Goal: Transaction & Acquisition: Book appointment/travel/reservation

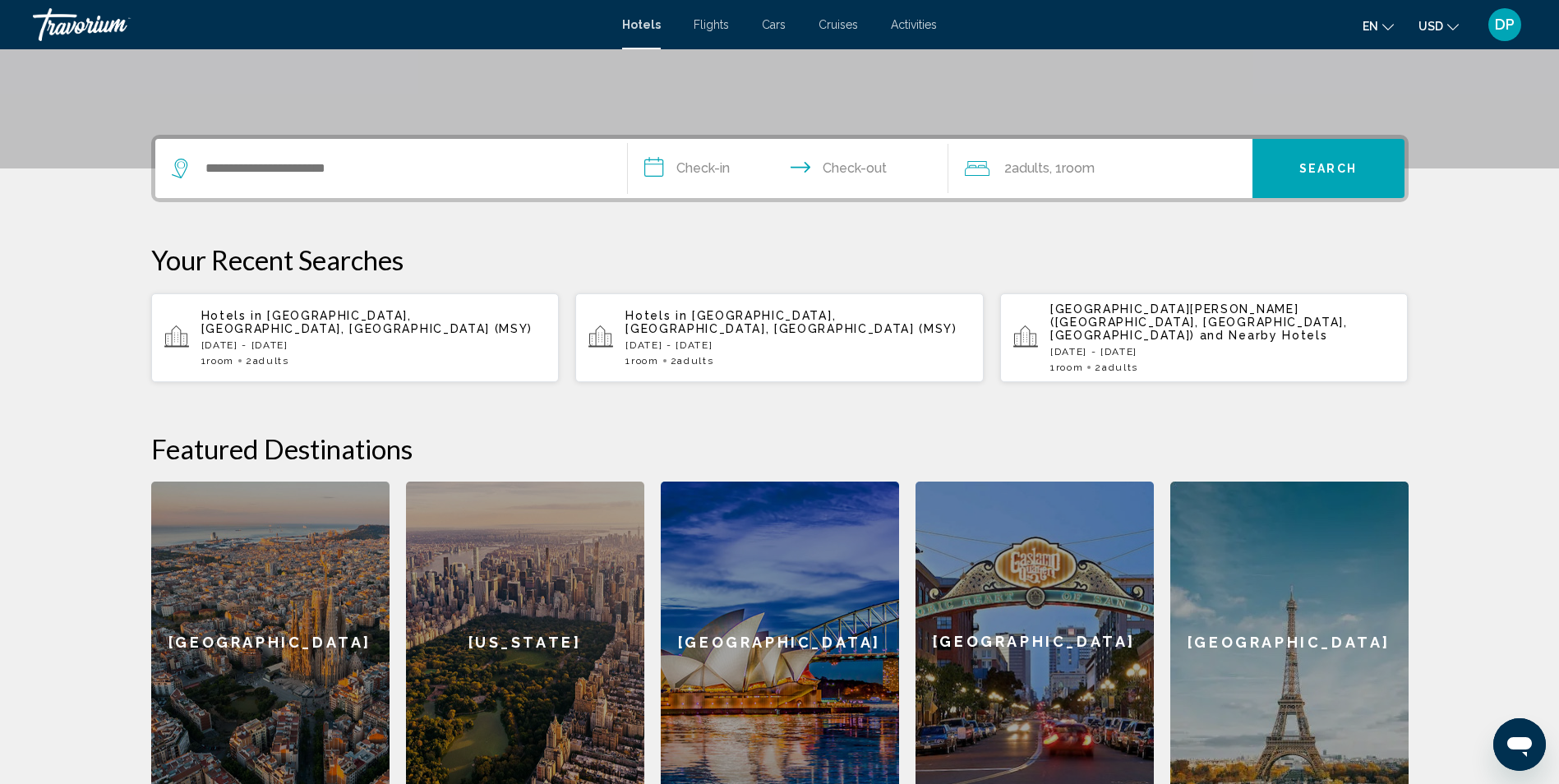
scroll to position [329, 0]
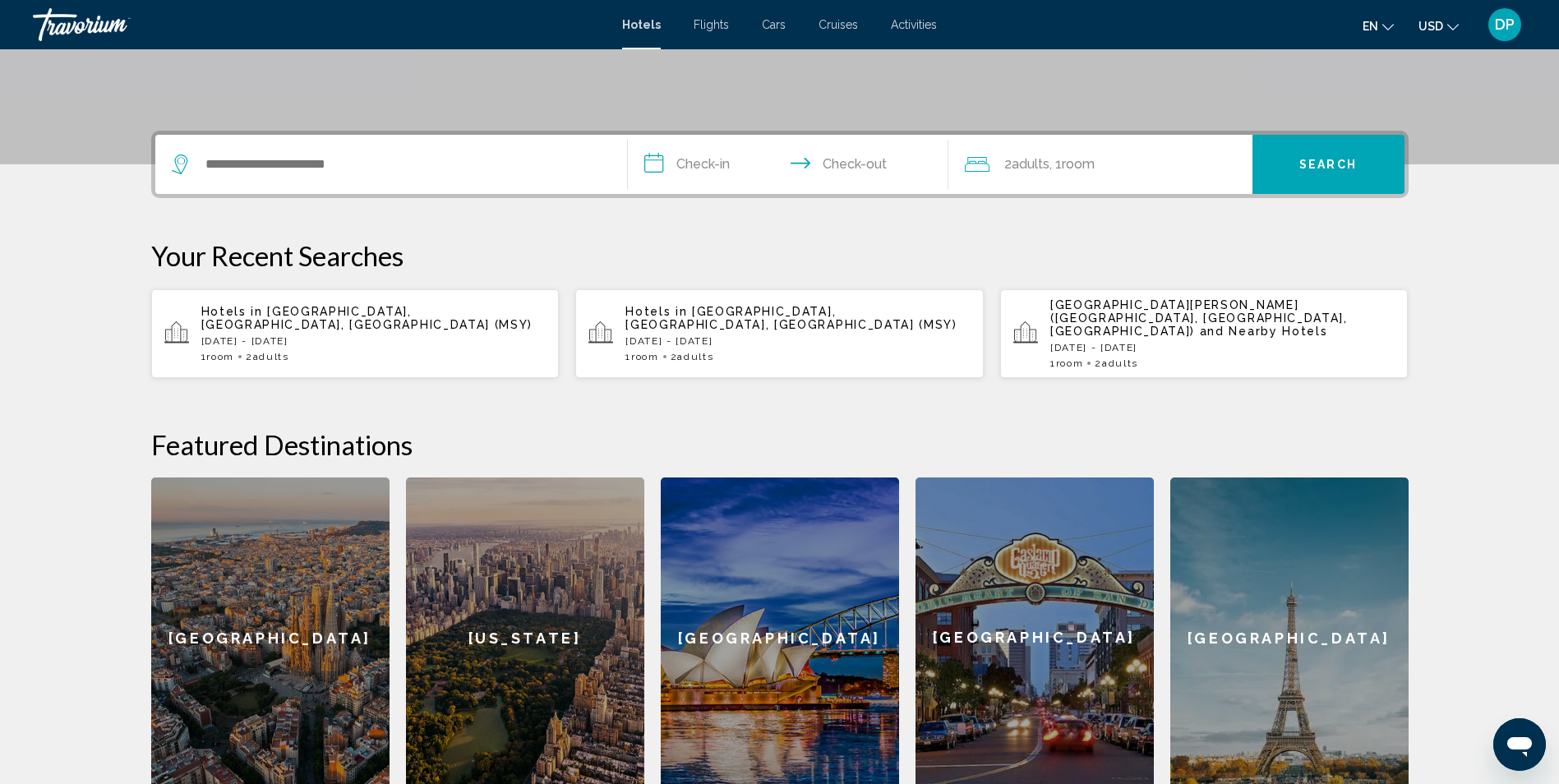
click at [323, 320] on div "Hotels in [GEOGRAPHIC_DATA], [GEOGRAPHIC_DATA], [GEOGRAPHIC_DATA] (MSY) [DATE] …" at bounding box center [374, 334] width 346 height 58
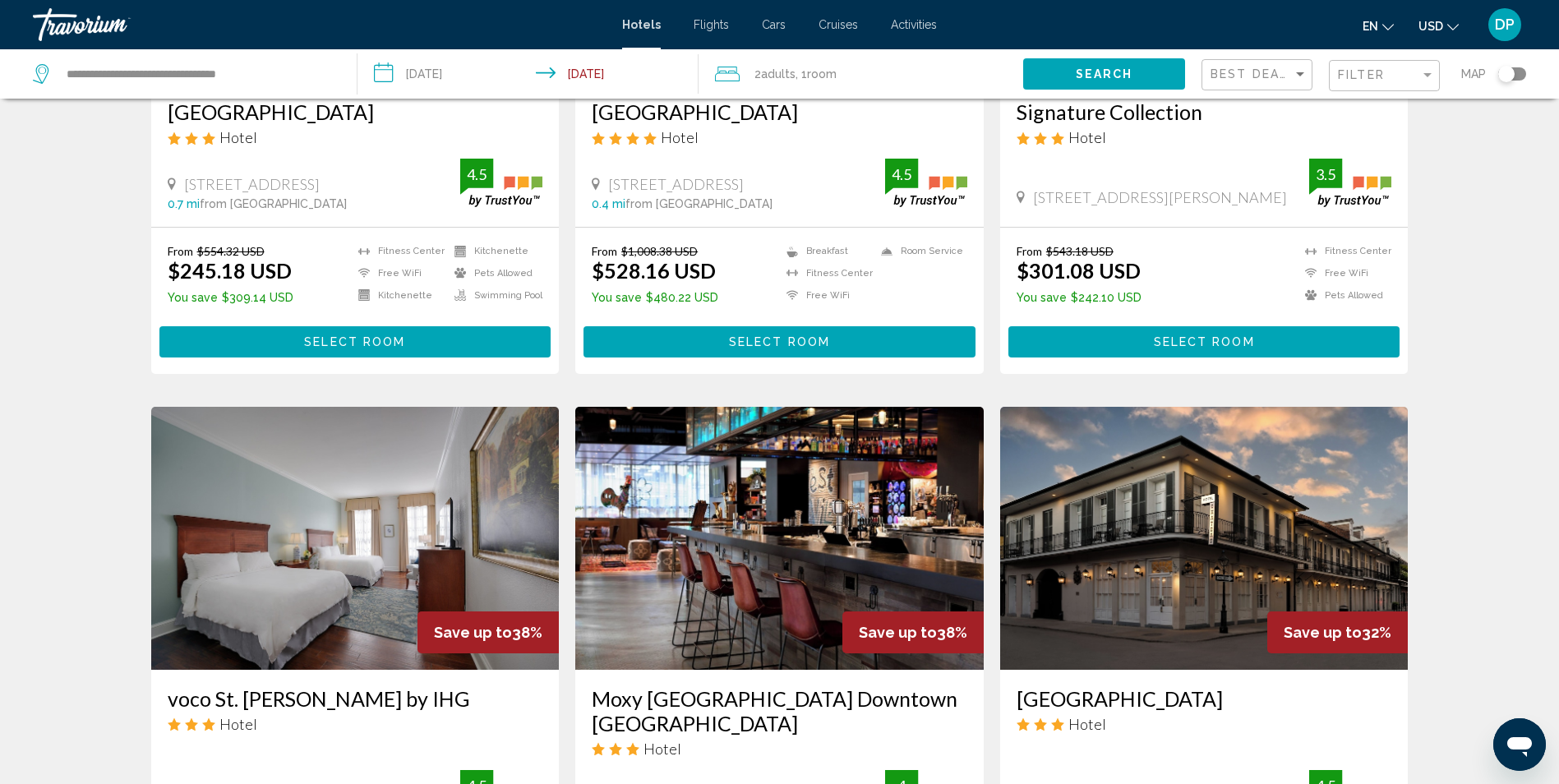
scroll to position [360, 0]
click at [803, 79] on span ", 1 Room rooms" at bounding box center [815, 74] width 41 height 23
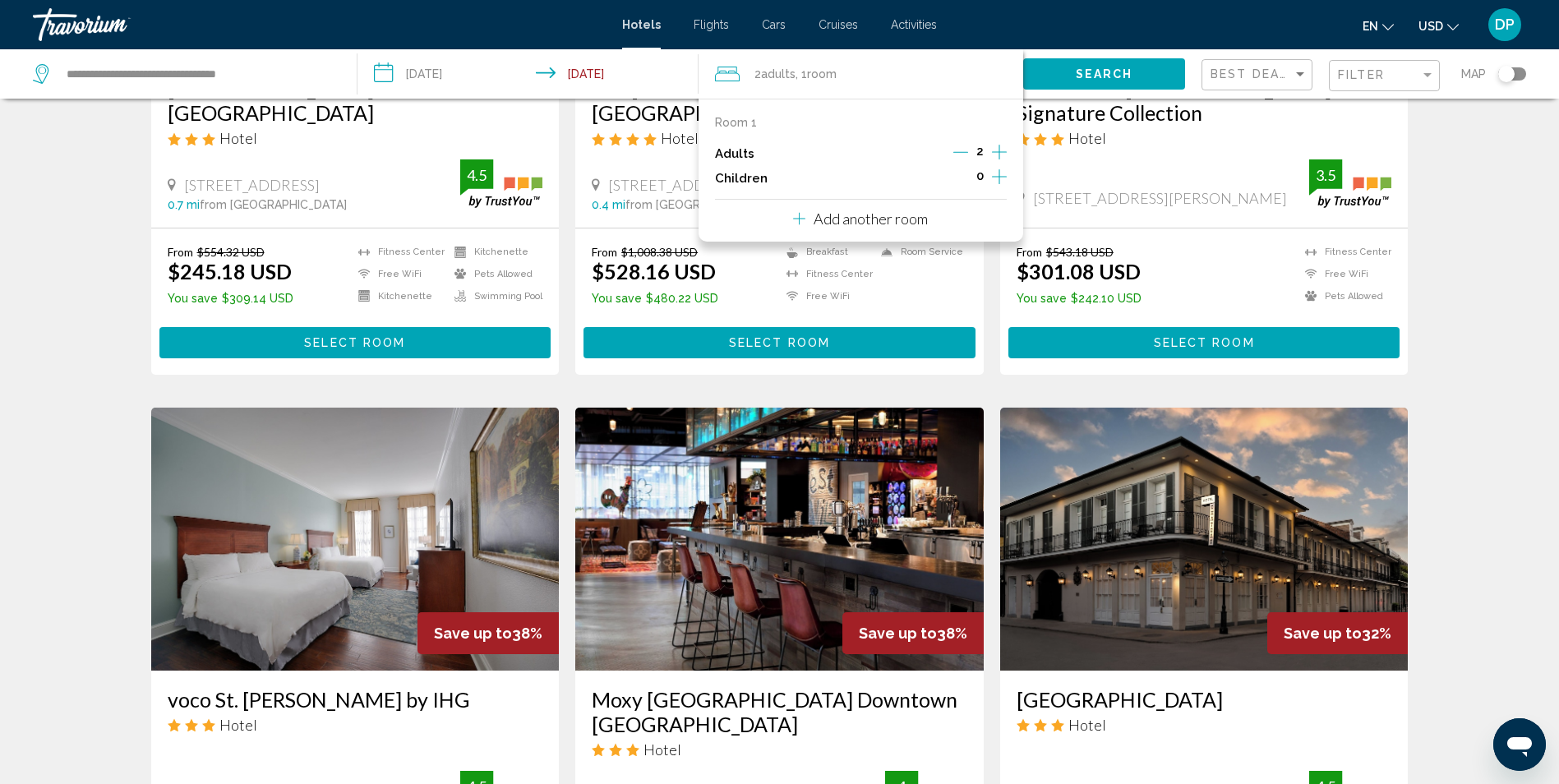
click at [997, 154] on icon "Increment adults" at bounding box center [998, 152] width 14 height 19
click at [1004, 172] on icon "Increment children" at bounding box center [998, 176] width 14 height 19
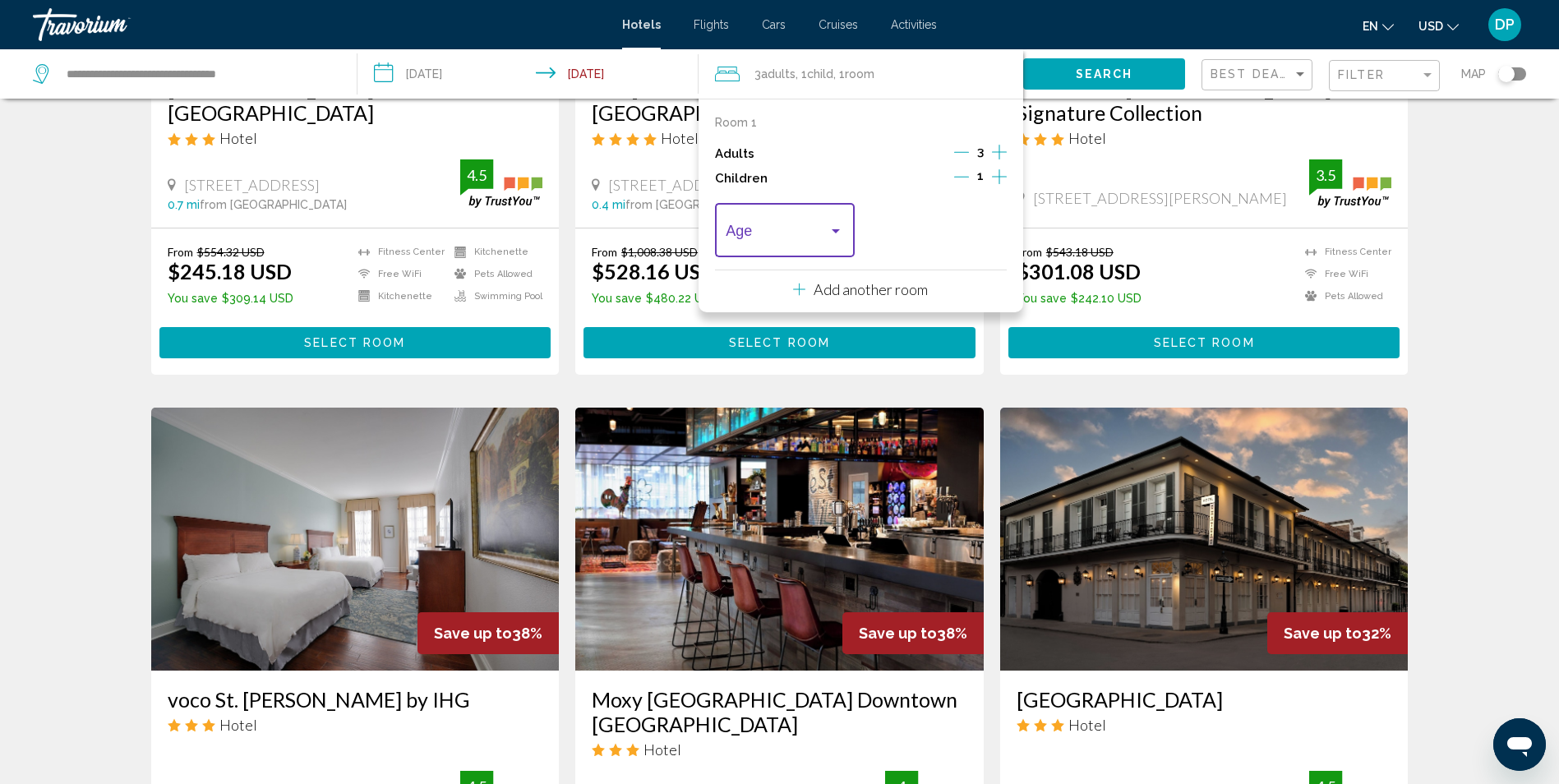
click at [839, 235] on div "Travelers: 3 adults, 1 child" at bounding box center [835, 231] width 14 height 14
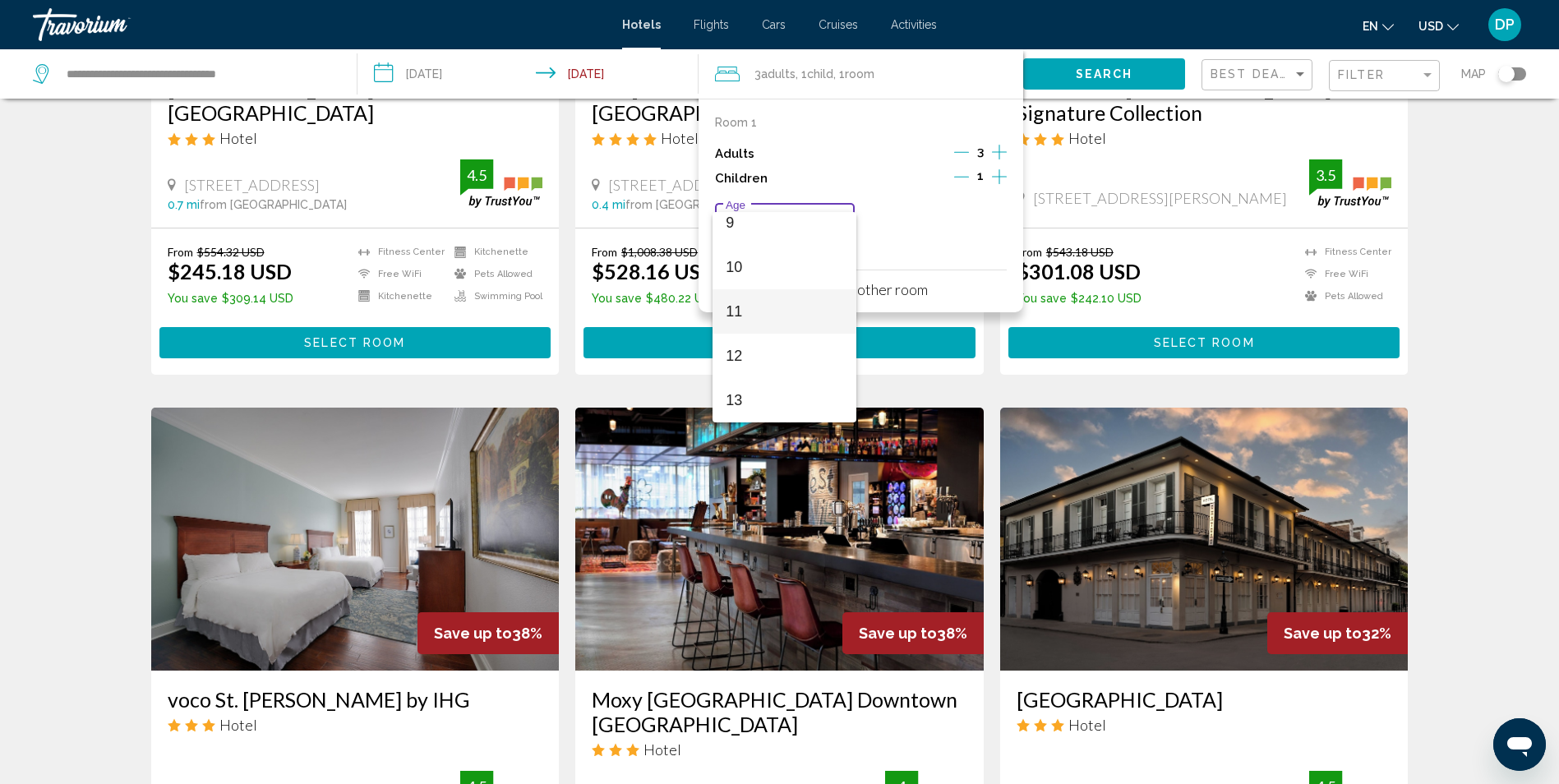
scroll to position [588, 0]
click at [789, 319] on span "15" at bounding box center [784, 312] width 118 height 44
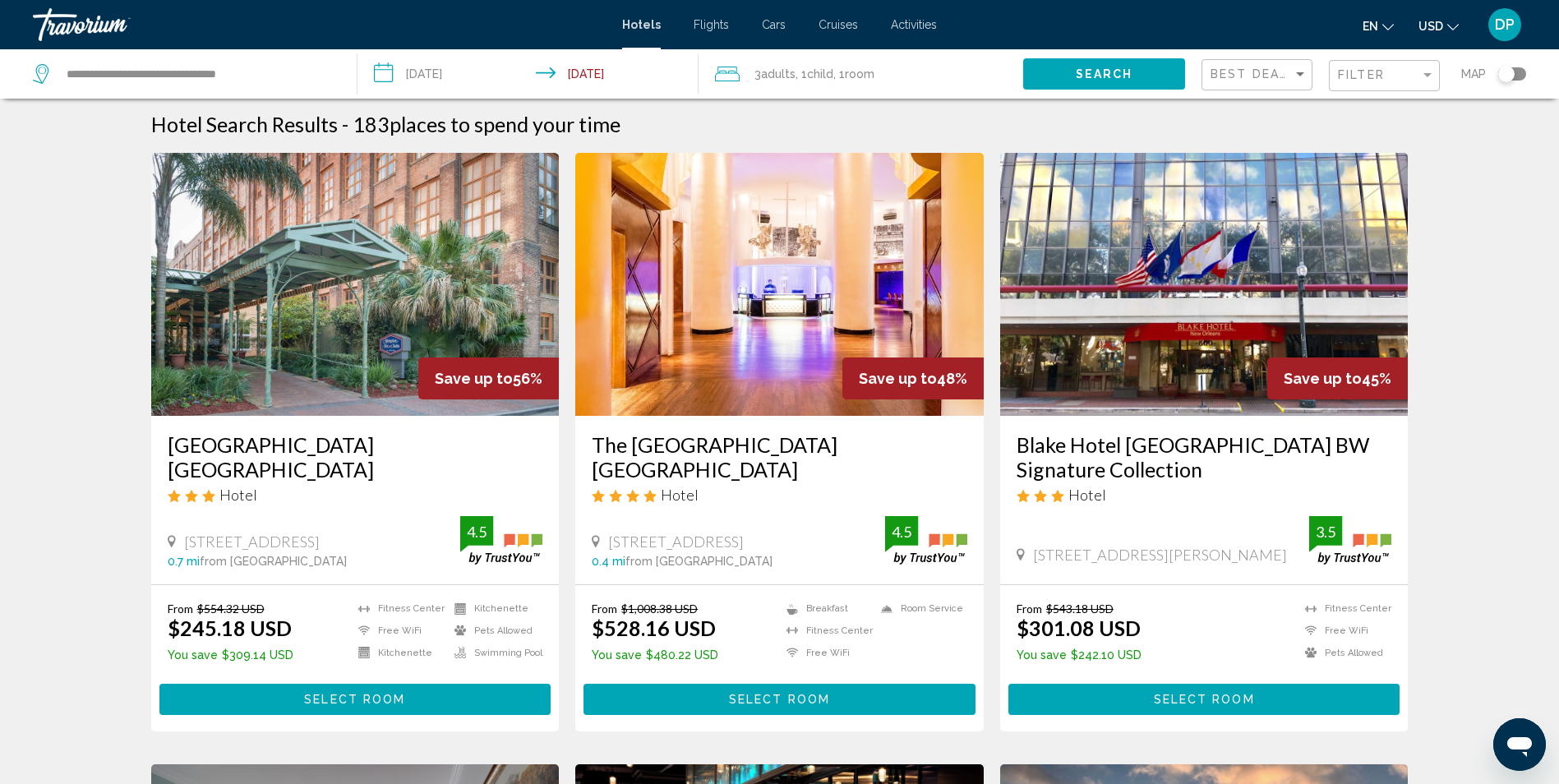
scroll to position [0, 0]
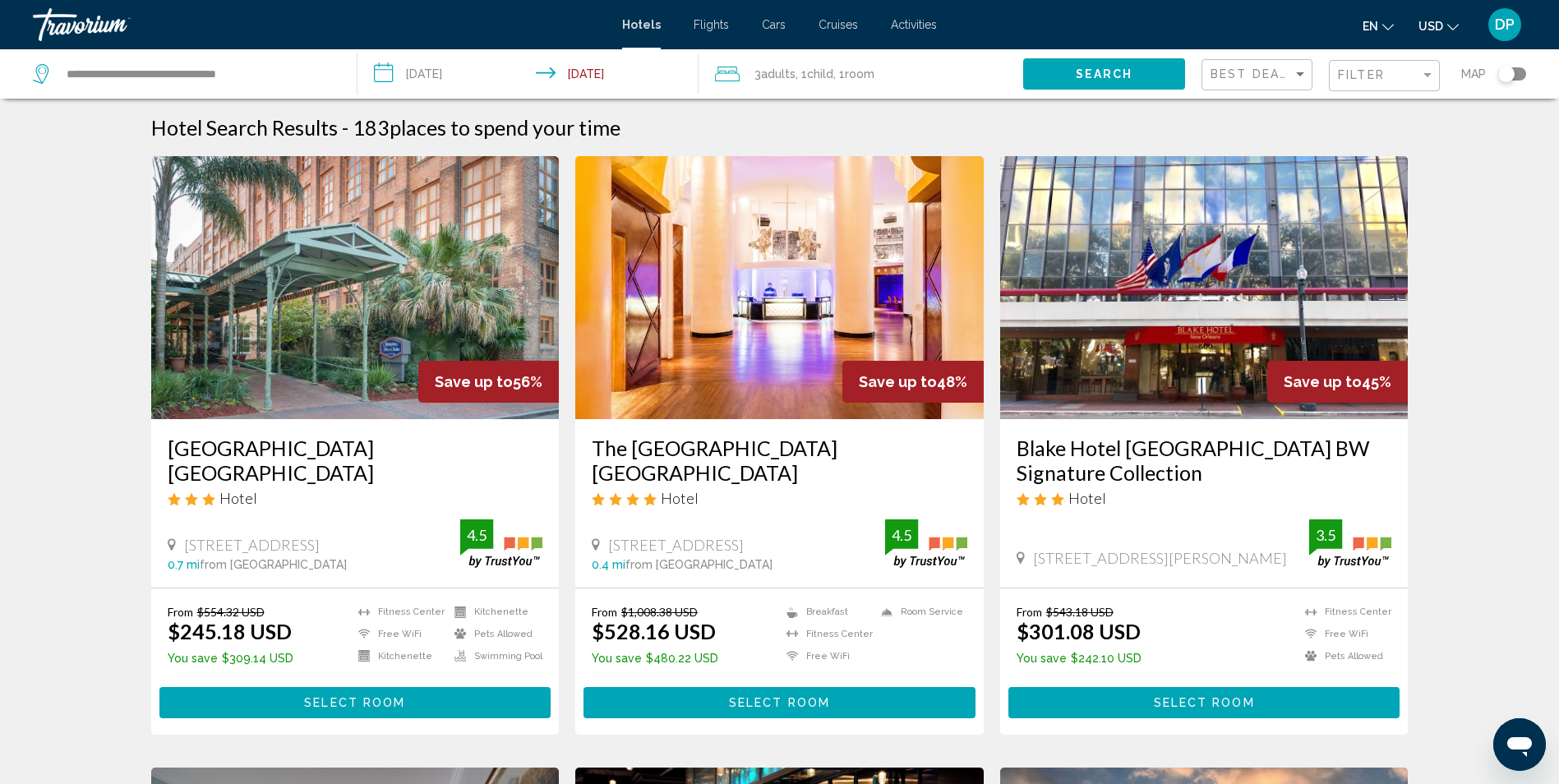
click at [323, 348] on img "Main content" at bounding box center [356, 287] width 408 height 263
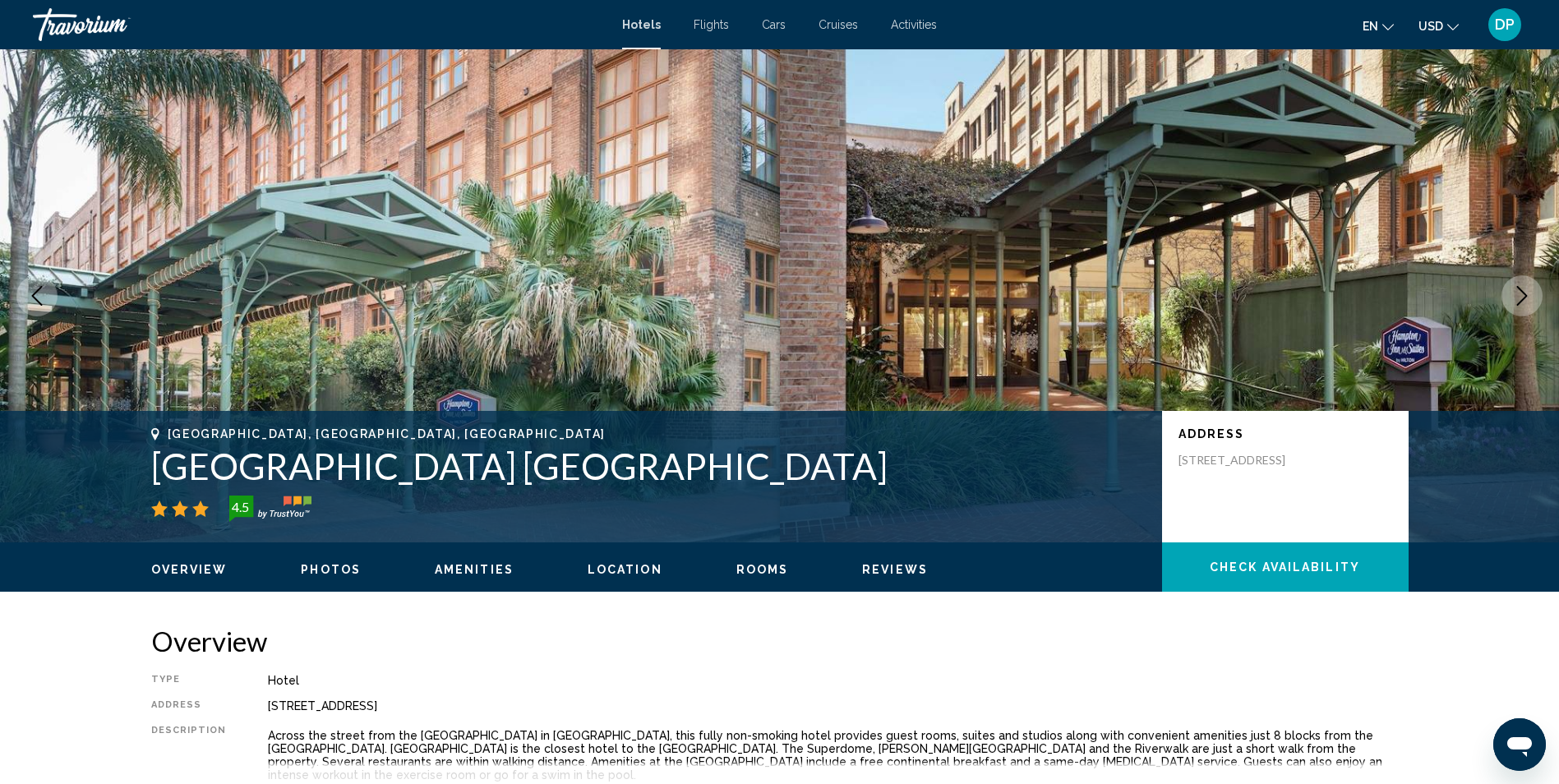
click at [1524, 296] on icon "Next image" at bounding box center [1522, 295] width 19 height 19
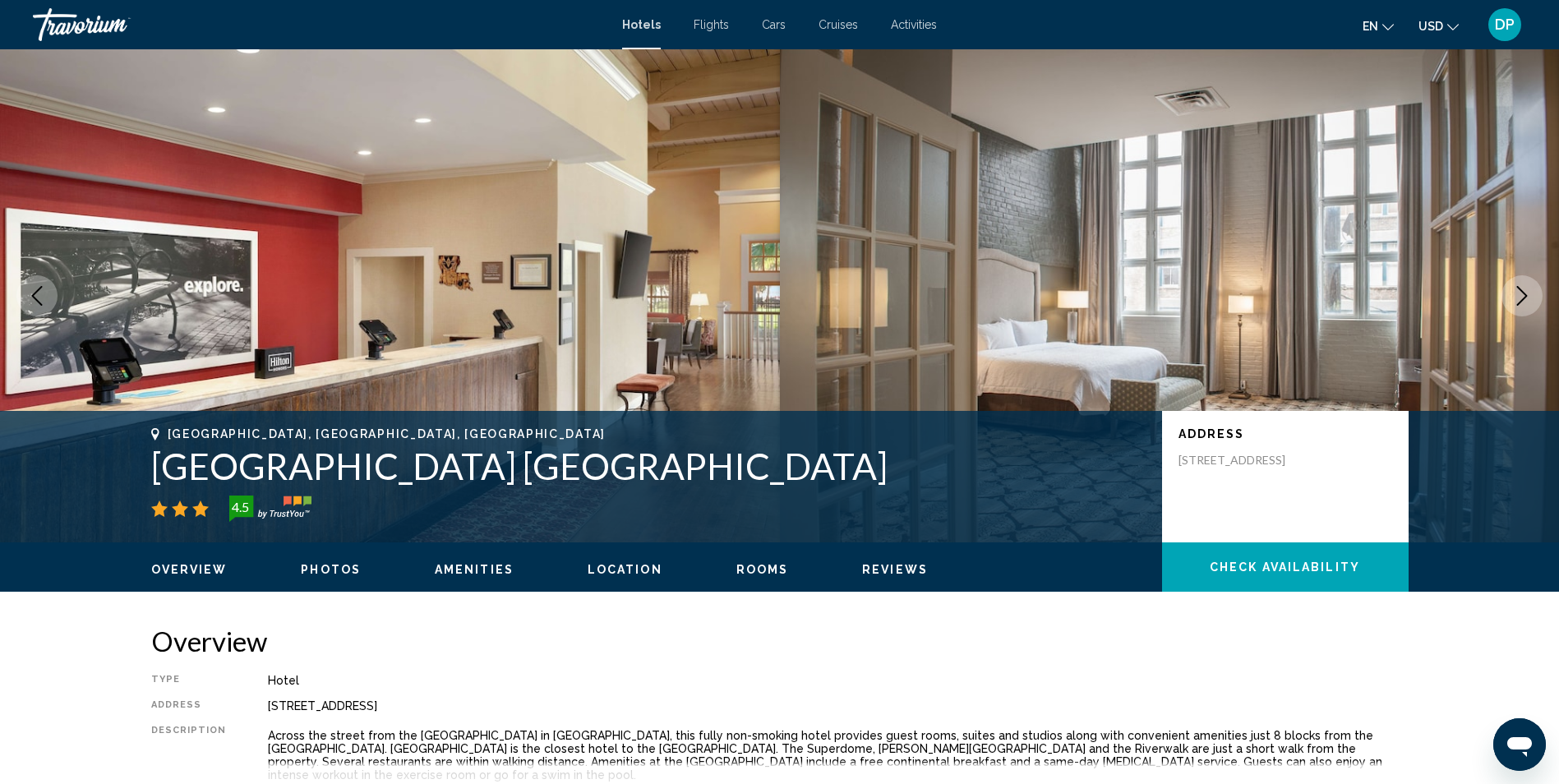
click at [1524, 296] on icon "Next image" at bounding box center [1522, 295] width 19 height 19
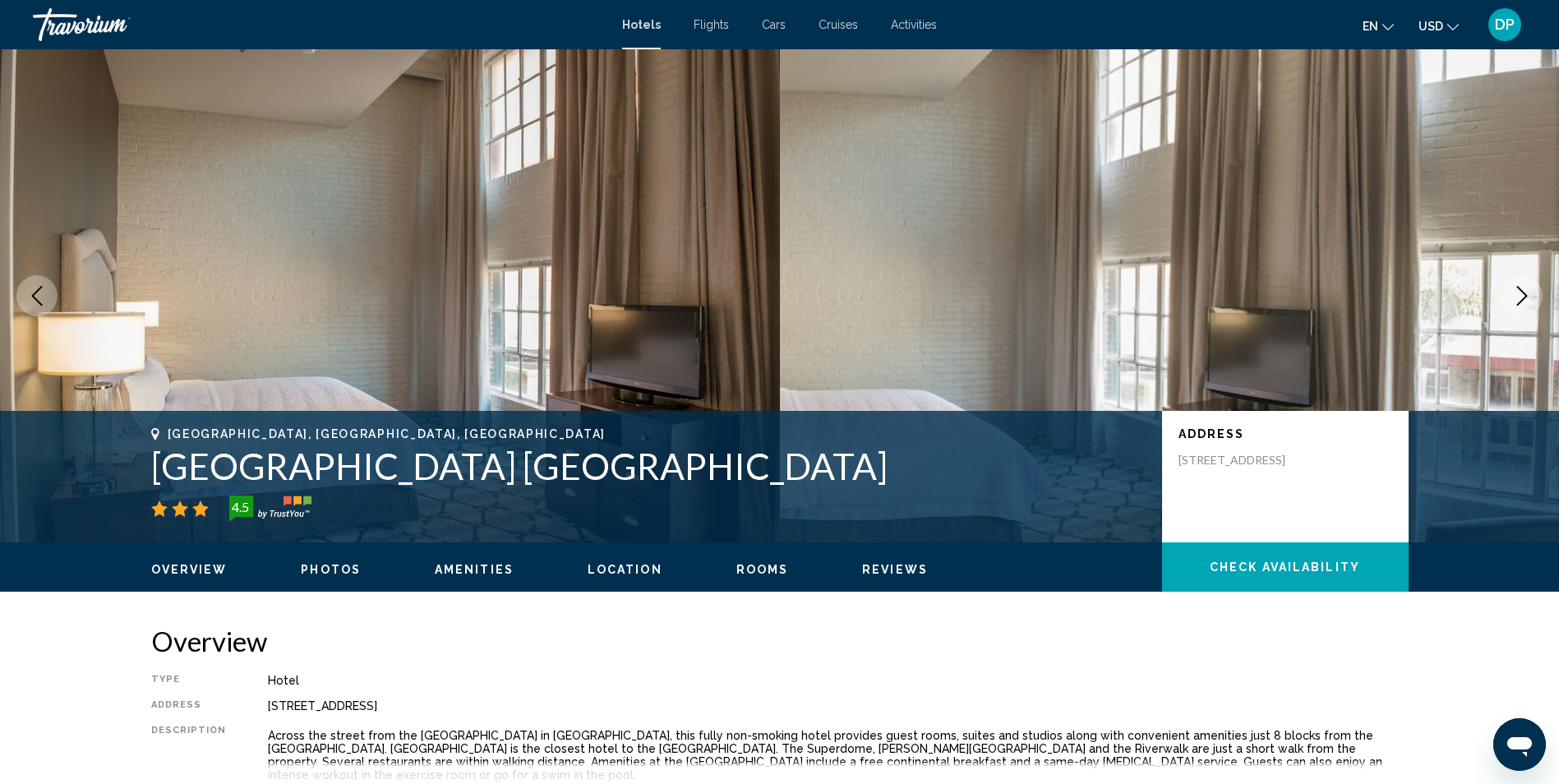
click at [1524, 296] on icon "Next image" at bounding box center [1522, 295] width 19 height 19
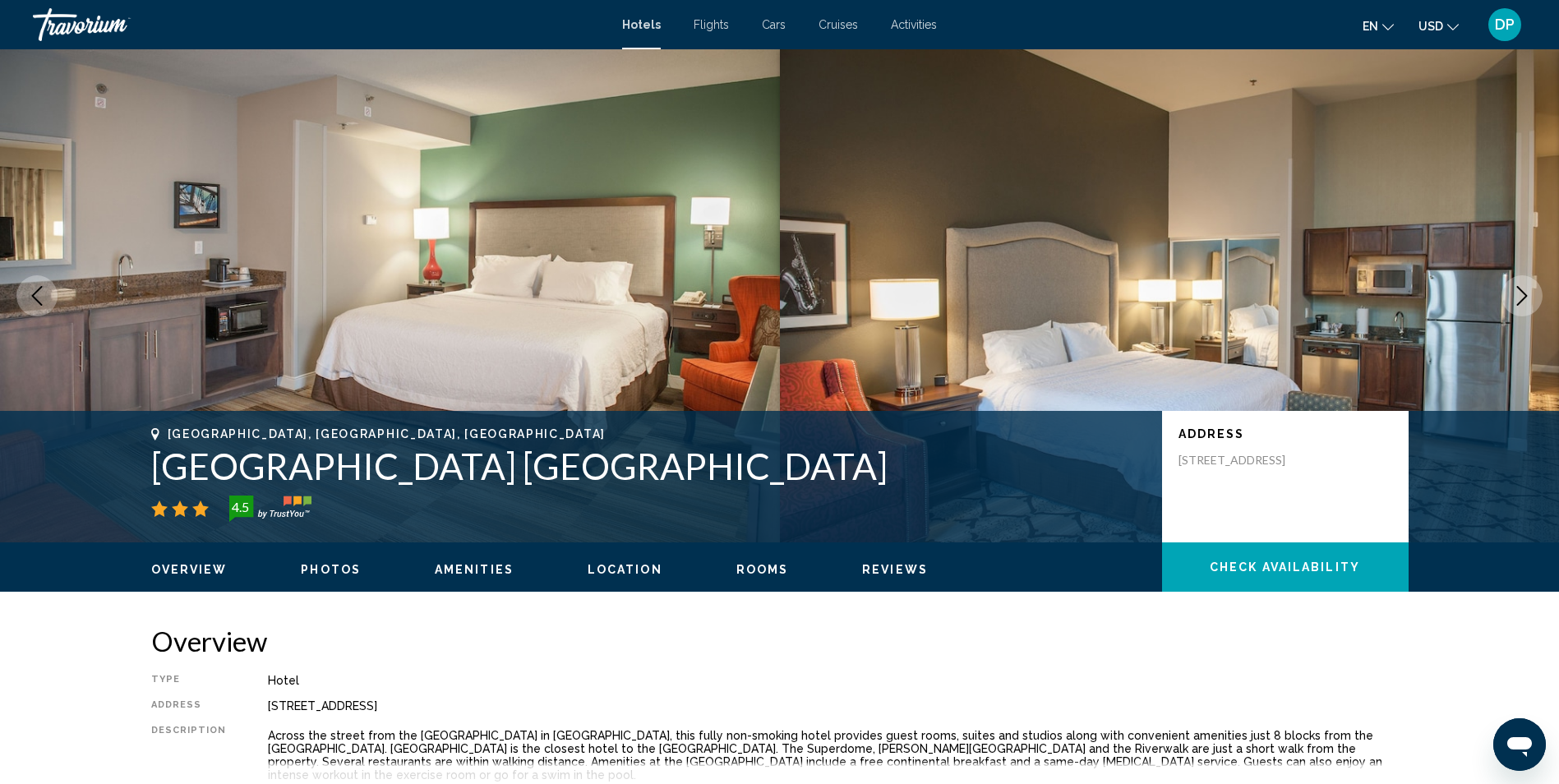
click at [1524, 296] on icon "Next image" at bounding box center [1522, 295] width 19 height 19
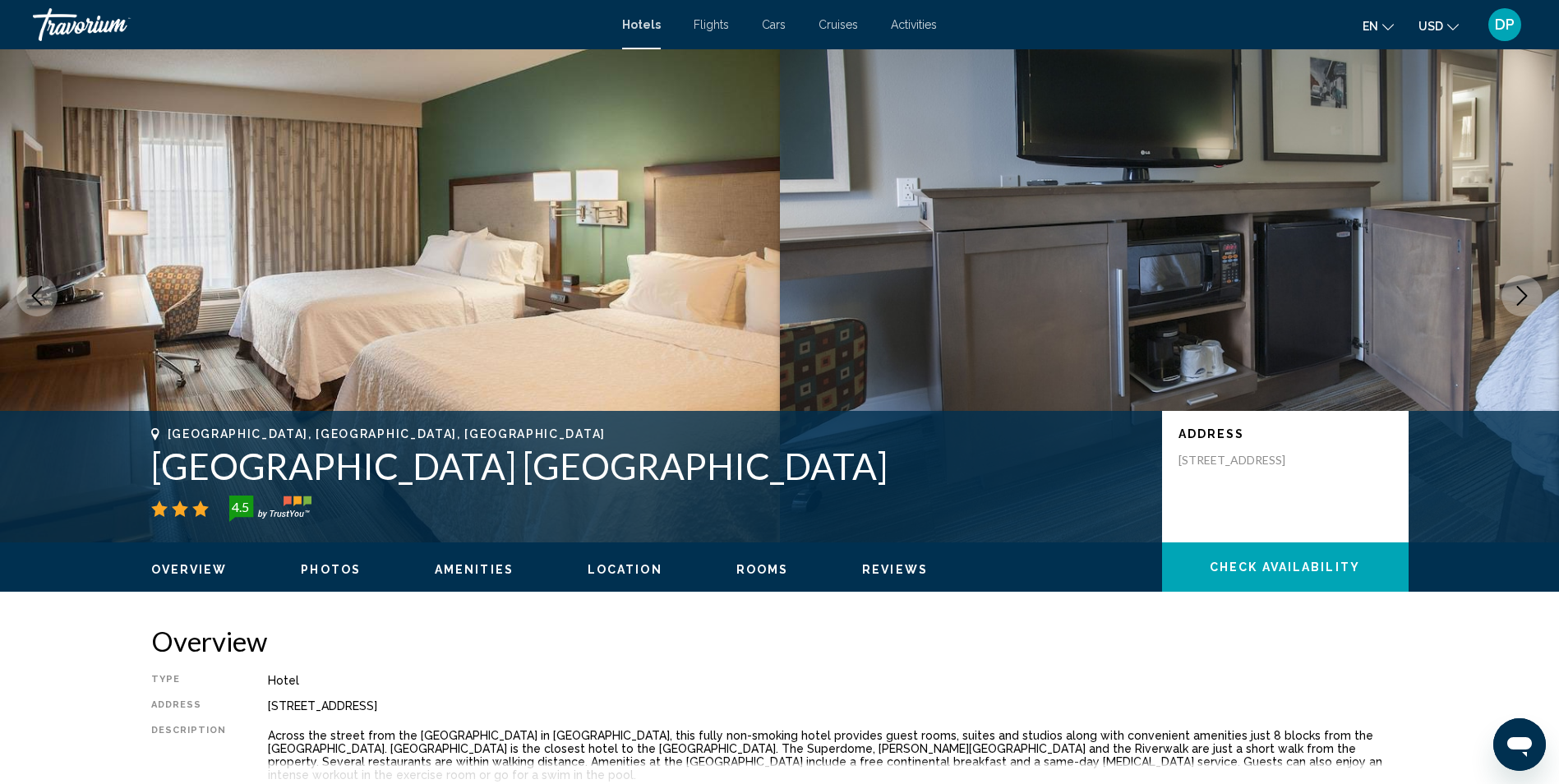
click at [1524, 296] on icon "Next image" at bounding box center [1522, 295] width 19 height 19
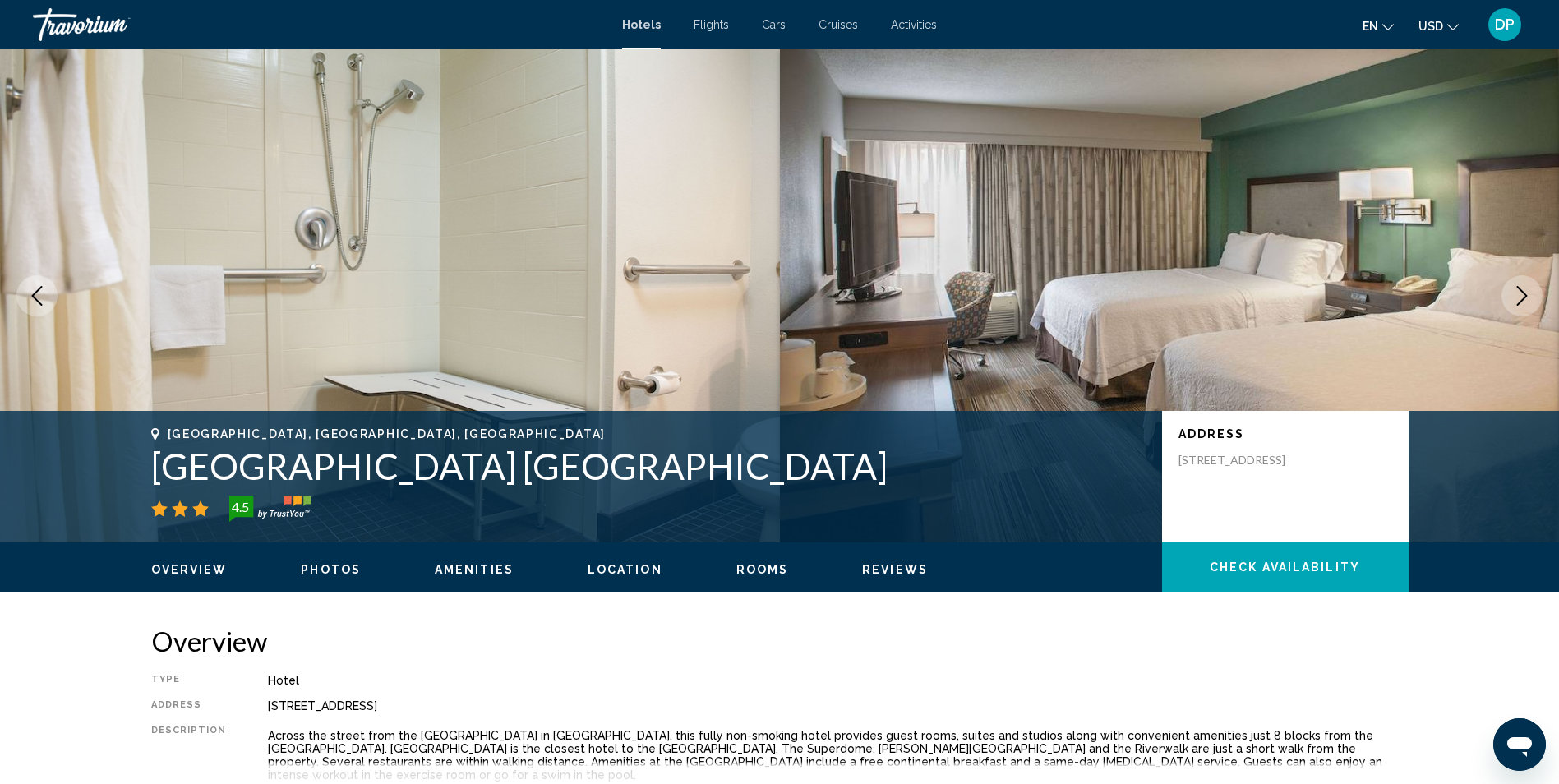
click at [1524, 296] on icon "Next image" at bounding box center [1522, 295] width 19 height 19
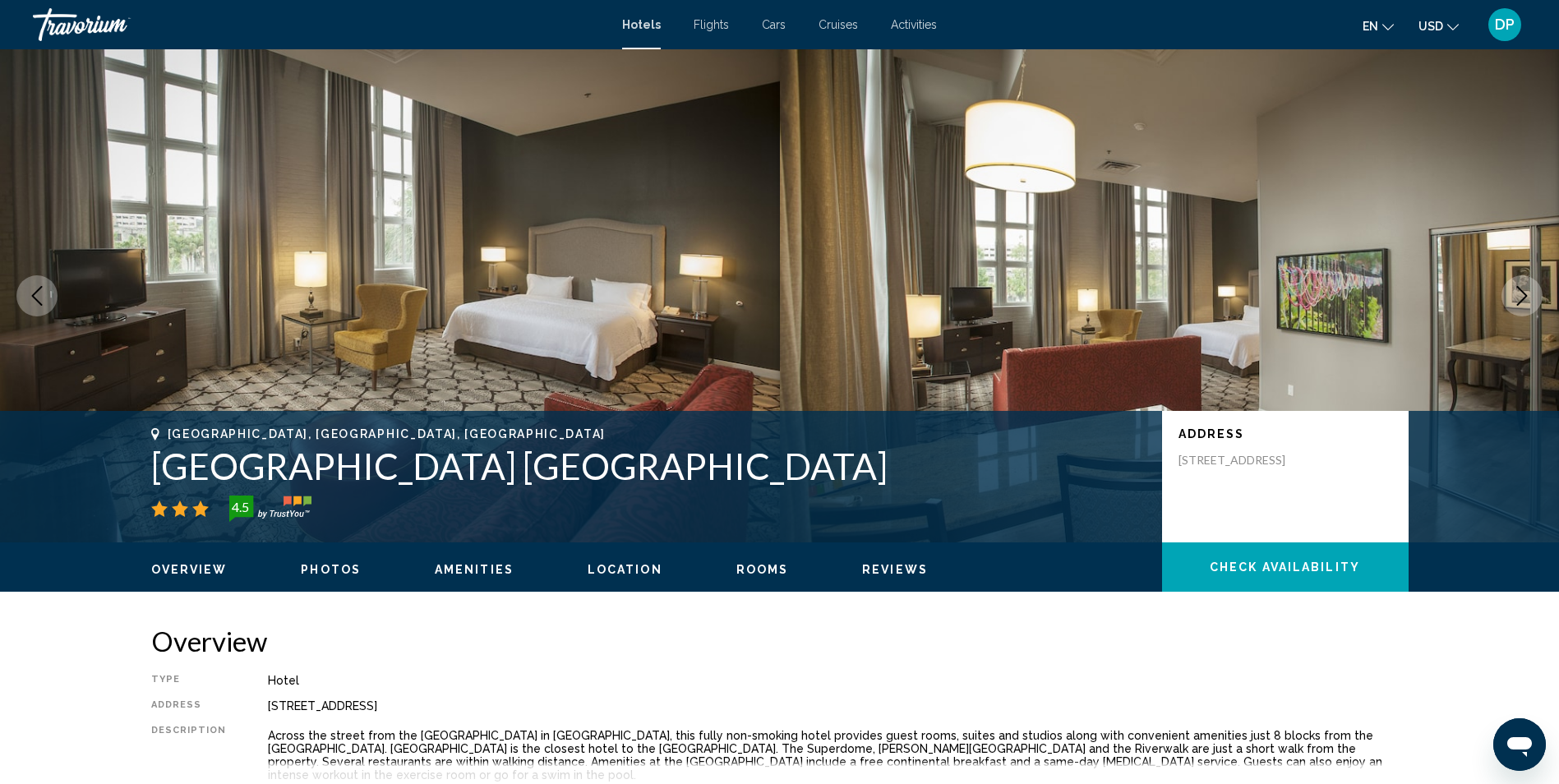
click at [1524, 296] on icon "Next image" at bounding box center [1522, 295] width 19 height 19
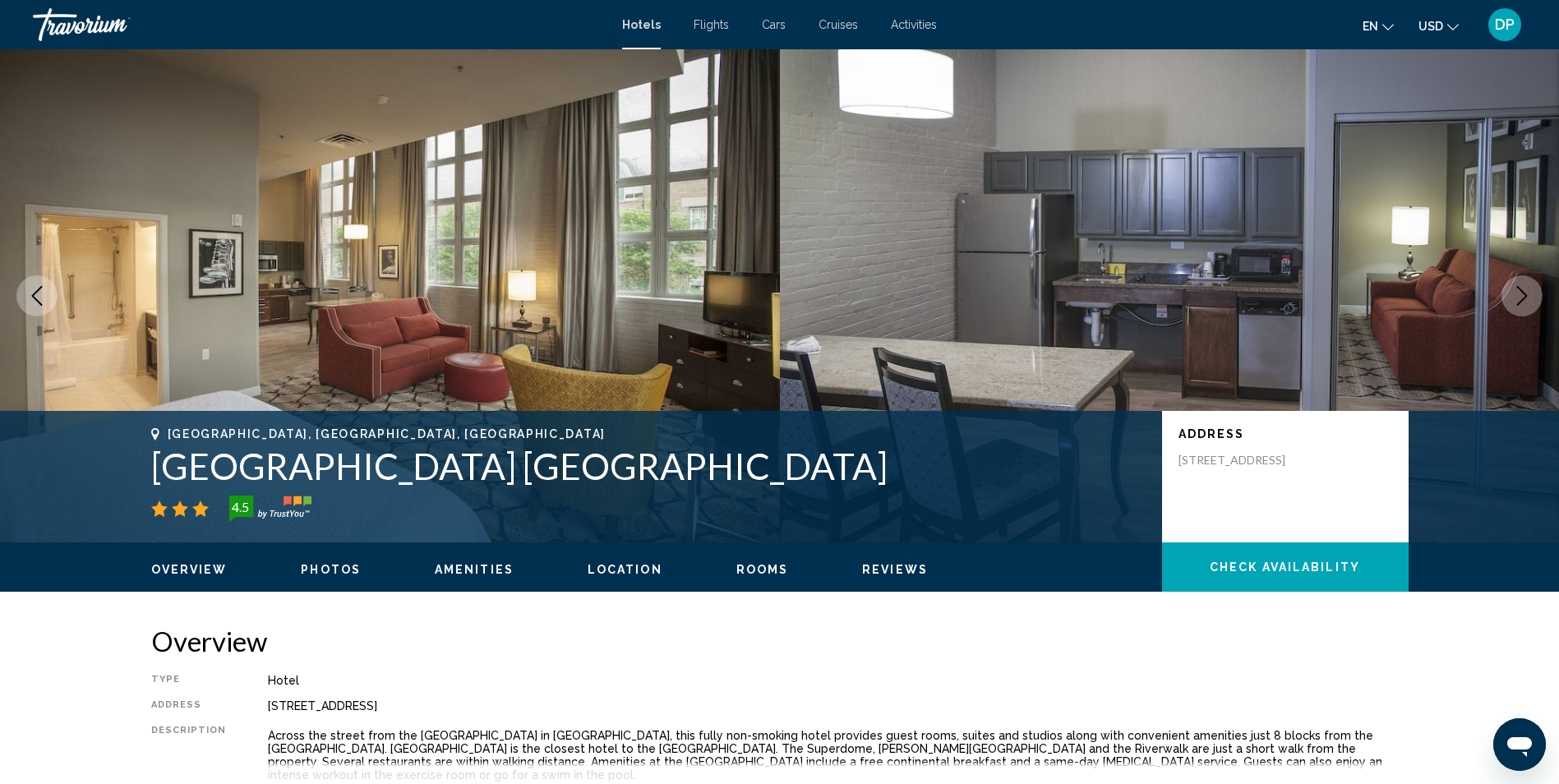
click at [1524, 296] on icon "Next image" at bounding box center [1522, 295] width 19 height 19
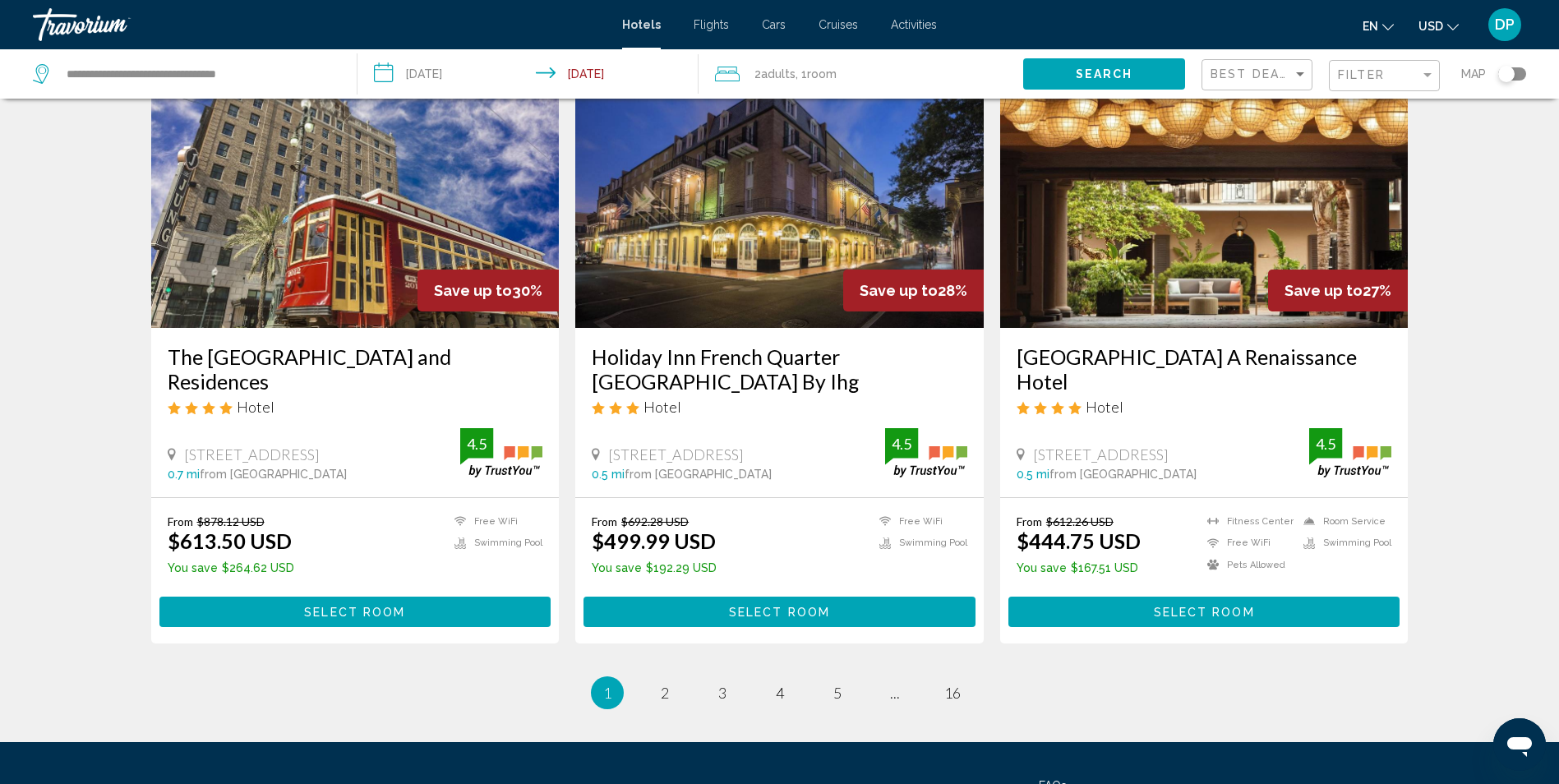
scroll to position [1972, 0]
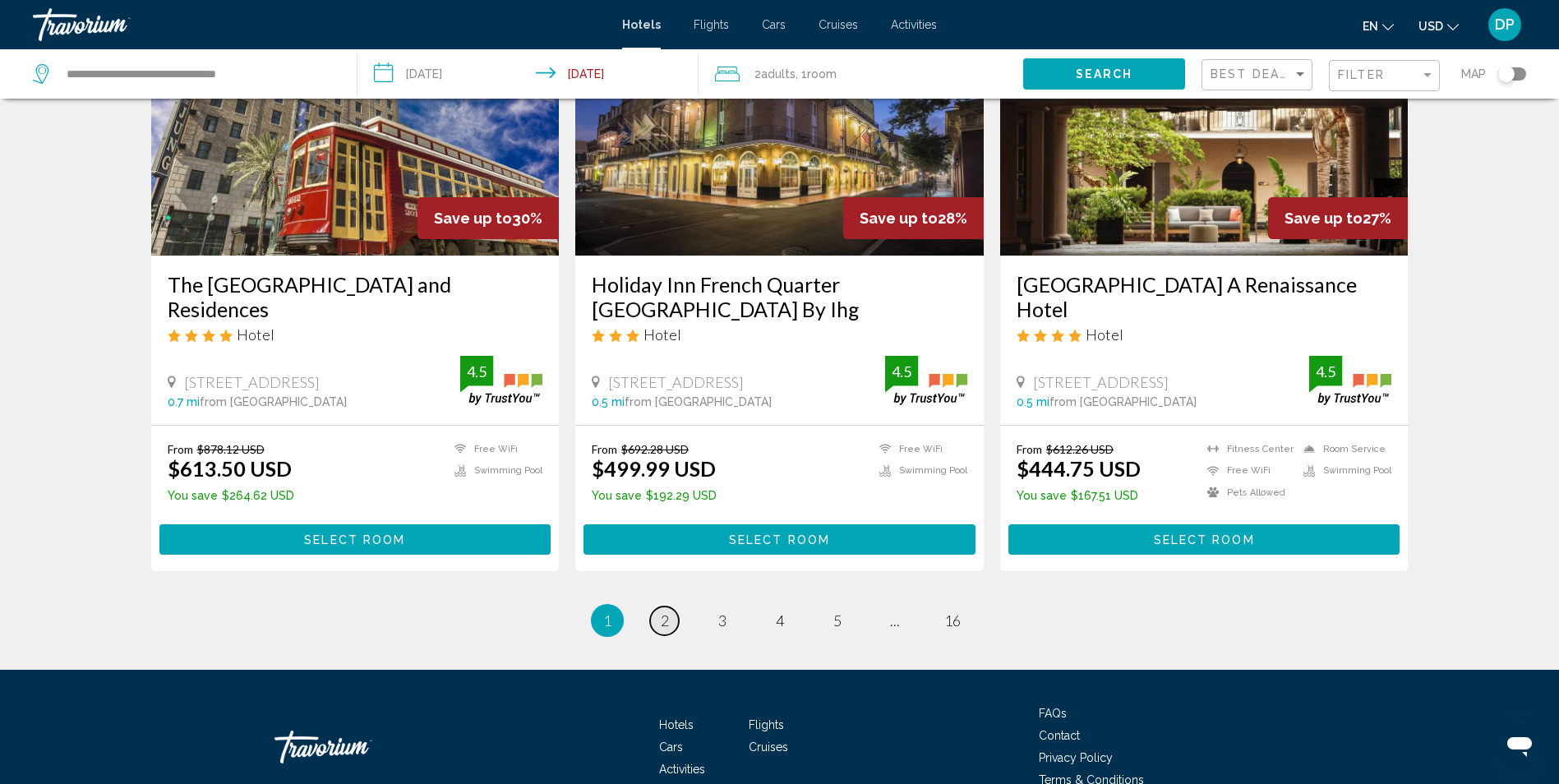
click at [669, 635] on link "page 2" at bounding box center [665, 621] width 29 height 29
